Goal: Task Accomplishment & Management: Use online tool/utility

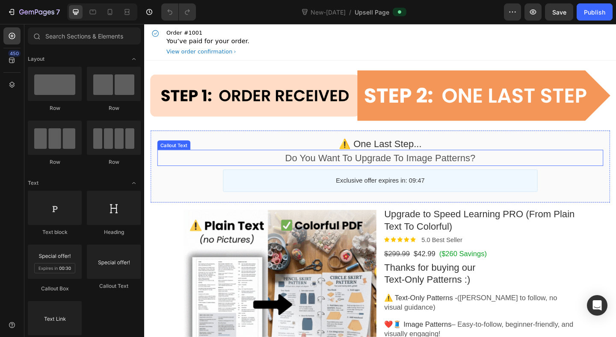
scroll to position [65, 0]
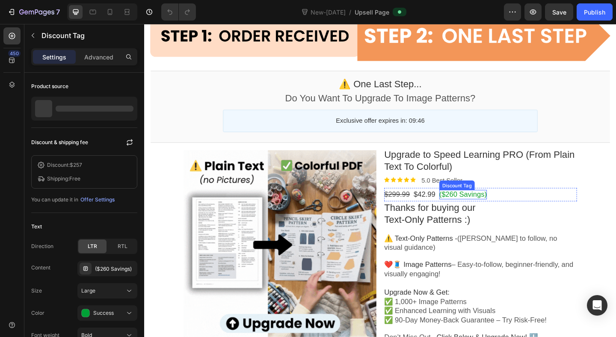
click at [484, 213] on bdo "($260 Savings)" at bounding box center [491, 209] width 52 height 9
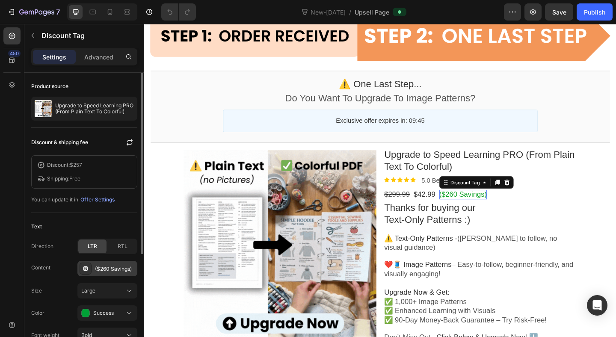
click at [116, 270] on div "($260 Savings)" at bounding box center [115, 269] width 40 height 8
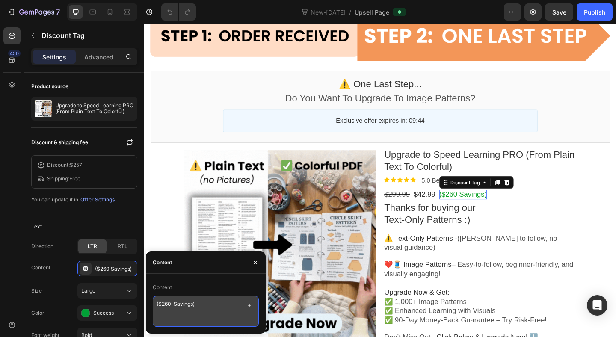
click at [171, 304] on textarea "($260 Savings)" at bounding box center [206, 311] width 106 height 31
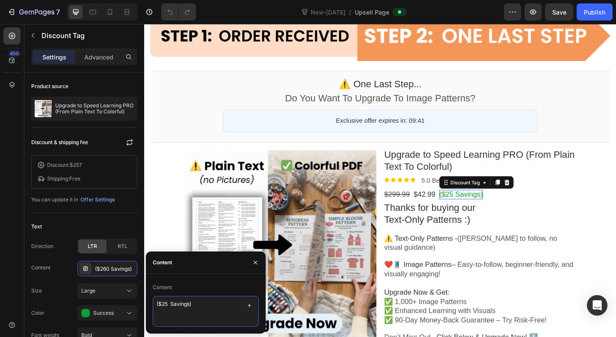
type textarea "($257 Savings)"
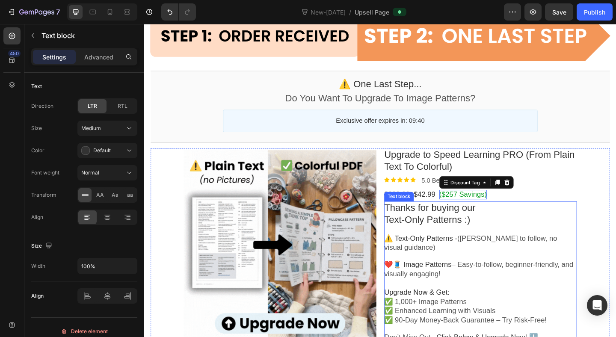
click at [506, 297] on p "❤️🧵 Image Patterns – Easy-to-follow, beginner-friendly, and visually engaging!" at bounding box center [510, 291] width 210 height 20
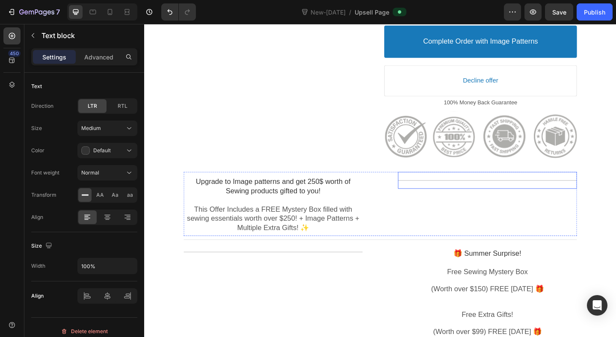
scroll to position [512, 0]
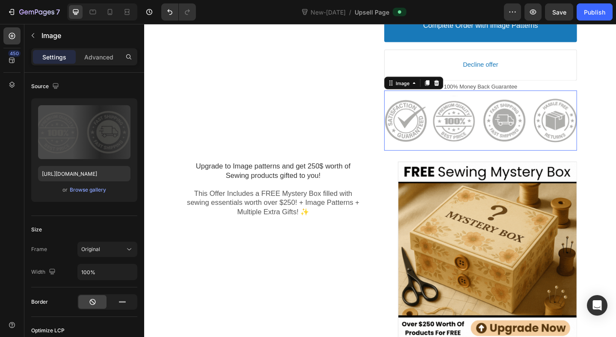
click at [497, 135] on div at bounding box center [510, 129] width 210 height 58
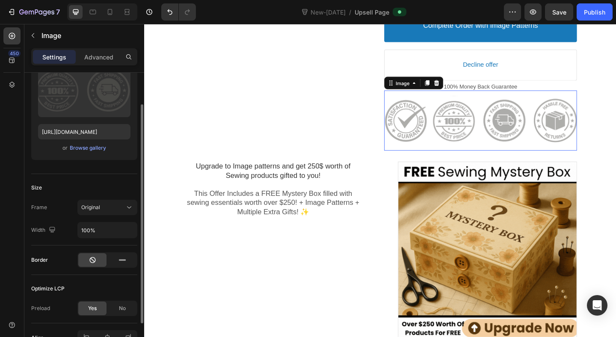
scroll to position [54, 0]
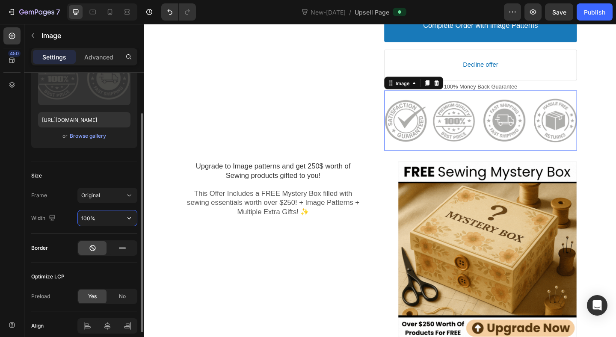
click at [86, 215] on input "100%" at bounding box center [107, 217] width 59 height 15
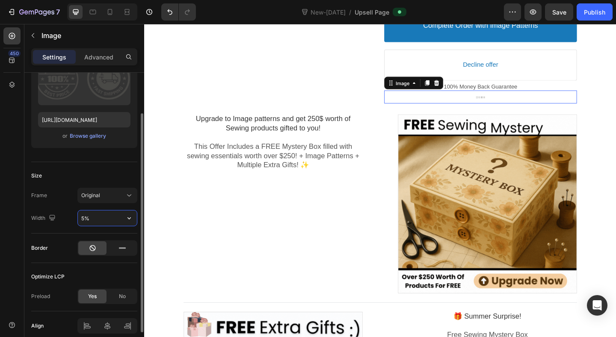
type input "50%"
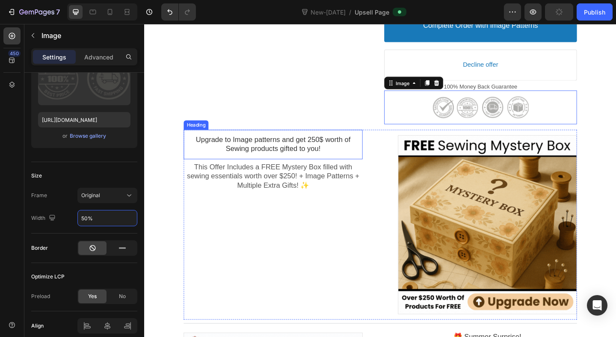
click at [297, 168] on div "Upgrade to Image patterns and get 250$ worth of Sewing products gifted to you! …" at bounding box center [284, 155] width 195 height 32
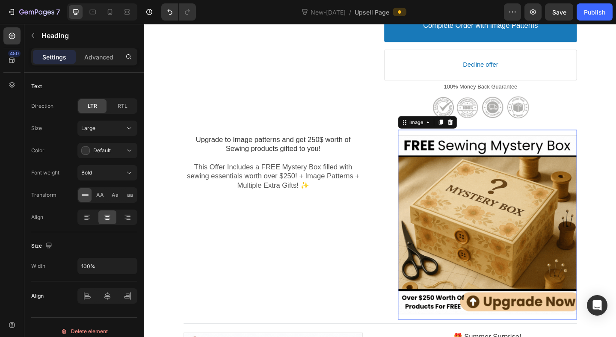
click at [507, 242] on div at bounding box center [517, 242] width 195 height 195
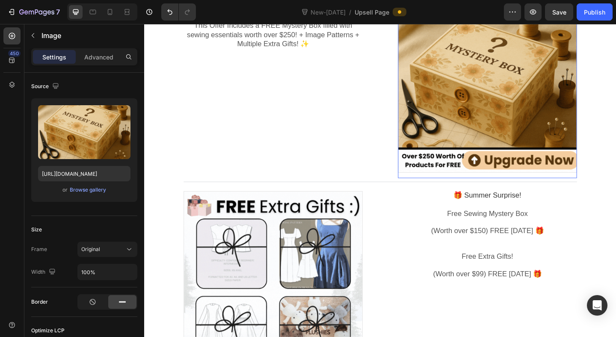
scroll to position [708, 0]
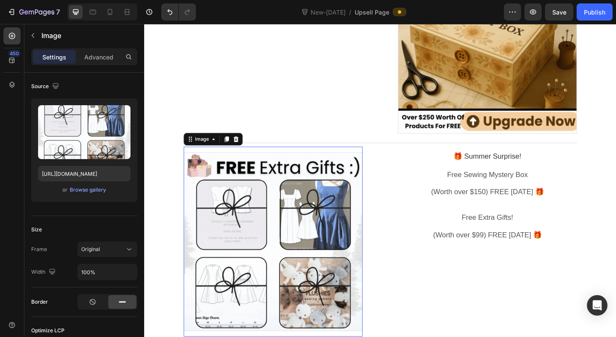
click at [317, 275] on div at bounding box center [284, 260] width 195 height 195
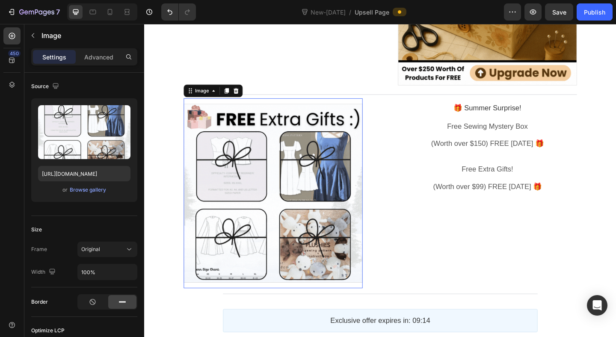
scroll to position [893, 0]
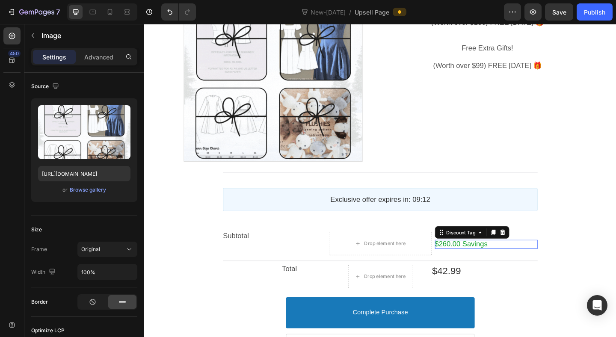
click at [491, 265] on bdo "$260.00 Savings" at bounding box center [488, 263] width 57 height 9
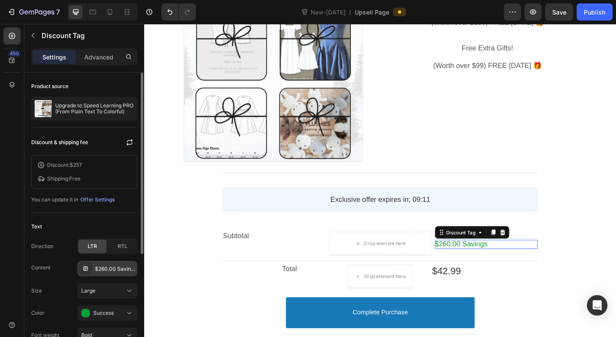
click at [111, 265] on div "$260.00 Savings" at bounding box center [115, 269] width 40 height 8
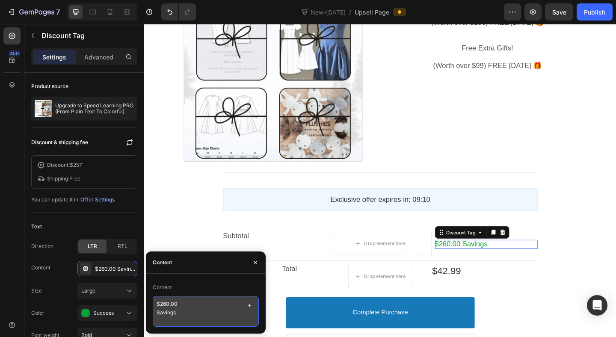
click at [168, 305] on textarea "$260.00 Savings" at bounding box center [206, 311] width 106 height 31
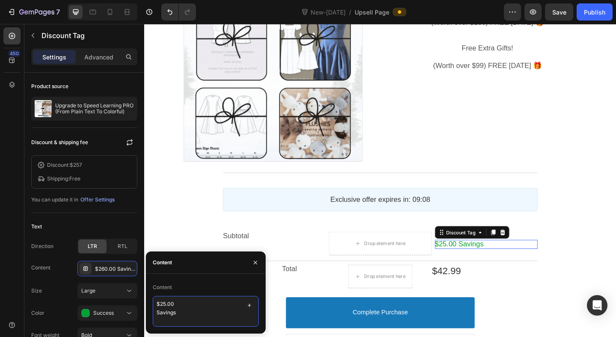
type textarea "$257.00 Savings"
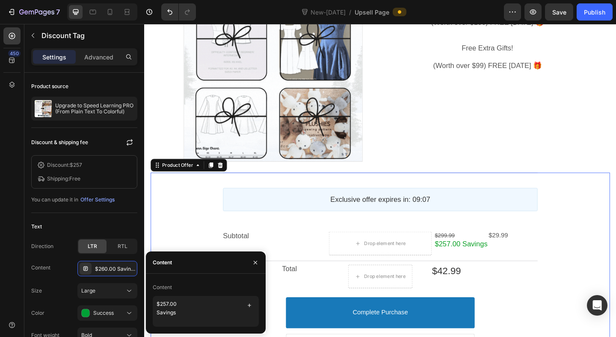
click at [577, 337] on div "Post Purchase Line Exclusive offer expires in: 09:07 Countdown Timer Subtotal T…" at bounding box center [401, 290] width 500 height 209
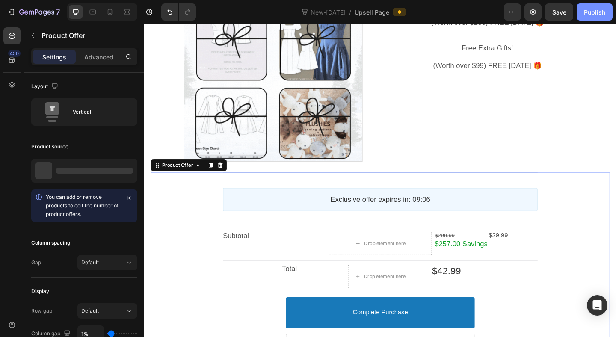
click at [598, 8] on div "Publish" at bounding box center [594, 12] width 21 height 9
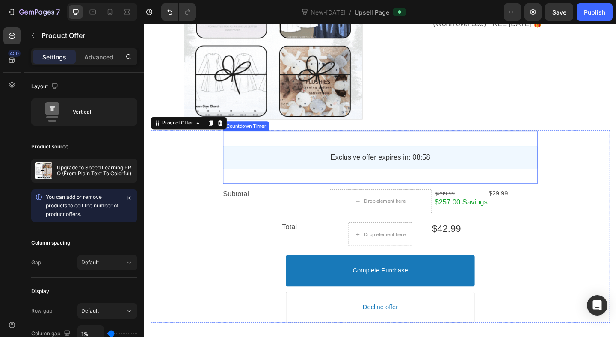
scroll to position [814, 0]
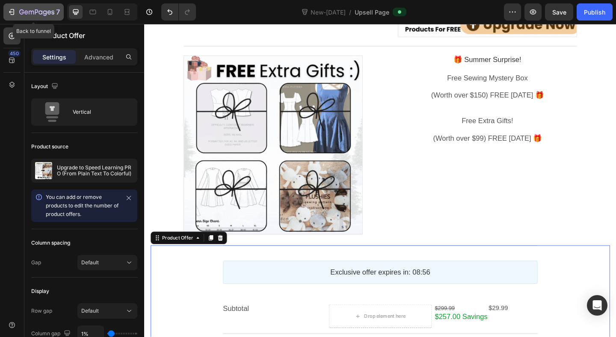
click at [9, 11] on icon "button" at bounding box center [11, 12] width 9 height 9
